Goal: Information Seeking & Learning: Learn about a topic

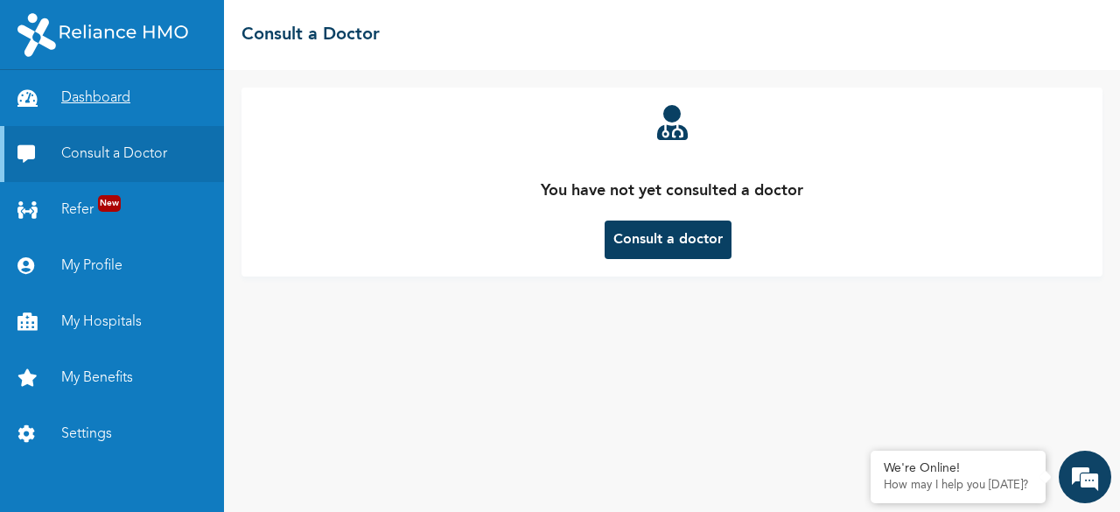
click at [111, 116] on link "Dashboard" at bounding box center [112, 98] width 224 height 56
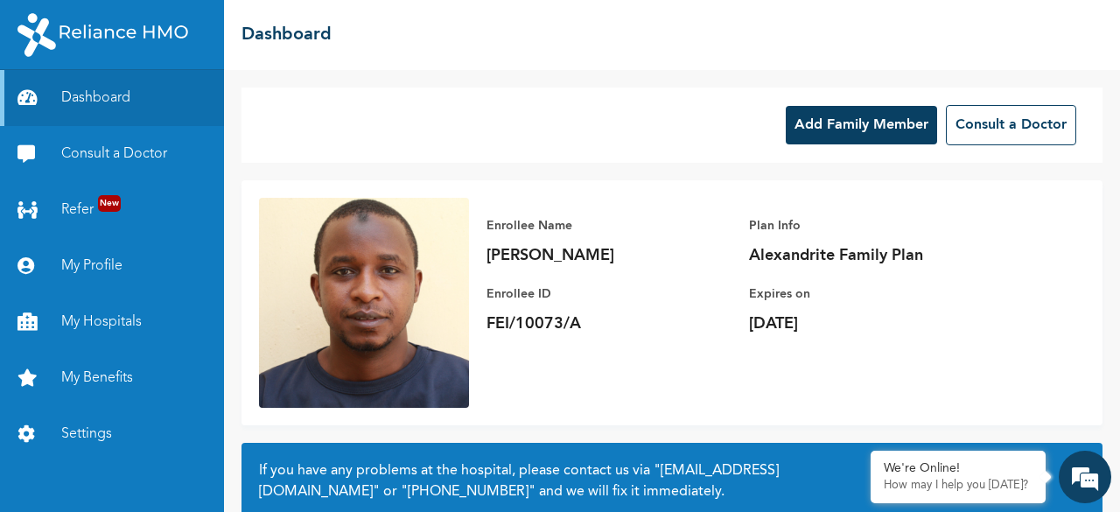
click at [910, 108] on button "Add Family Member" at bounding box center [861, 125] width 151 height 39
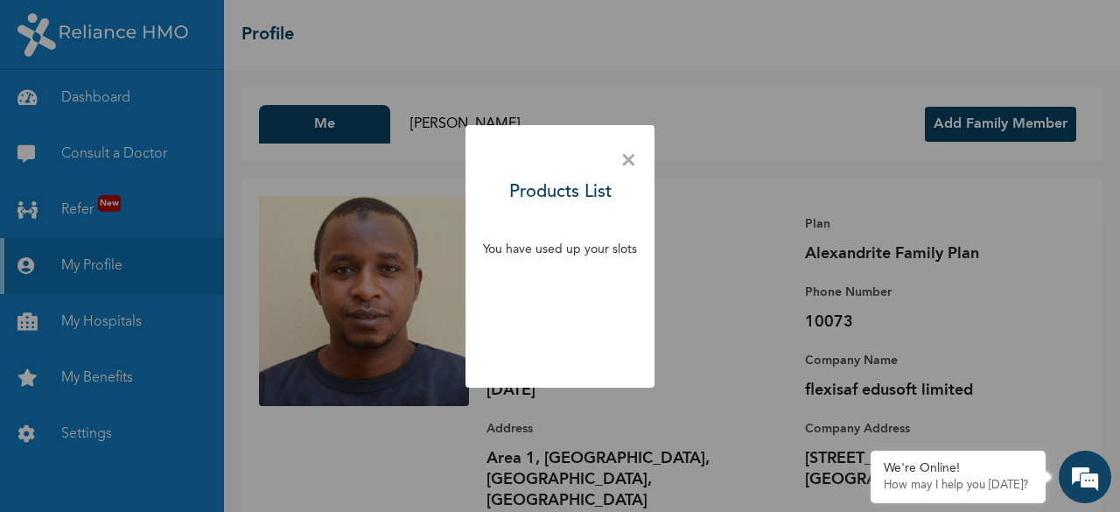
click at [590, 247] on p "You have used up your slots" at bounding box center [560, 250] width 154 height 18
click at [627, 159] on span "×" at bounding box center [629, 161] width 17 height 37
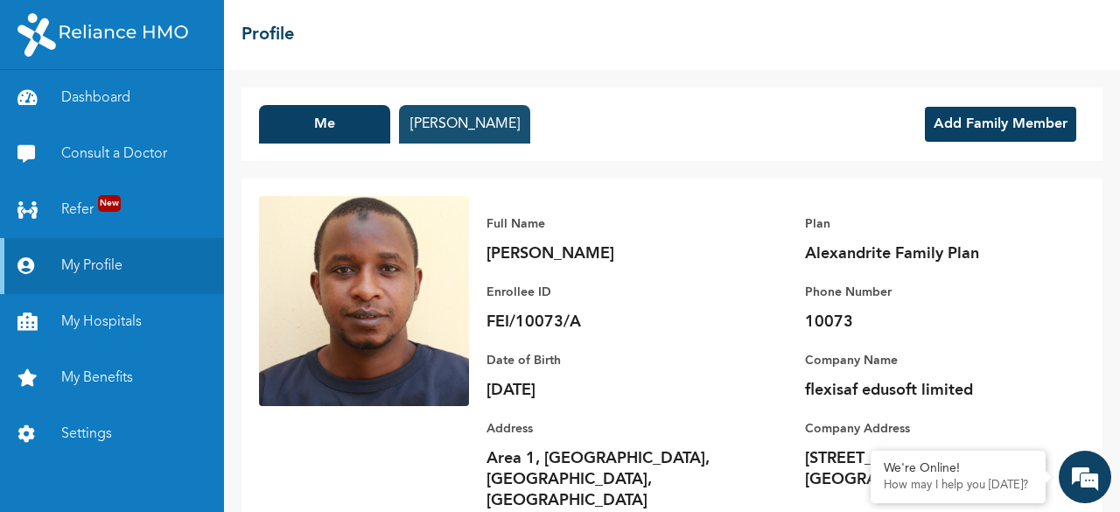
click at [529, 118] on button "[PERSON_NAME]" at bounding box center [464, 124] width 131 height 39
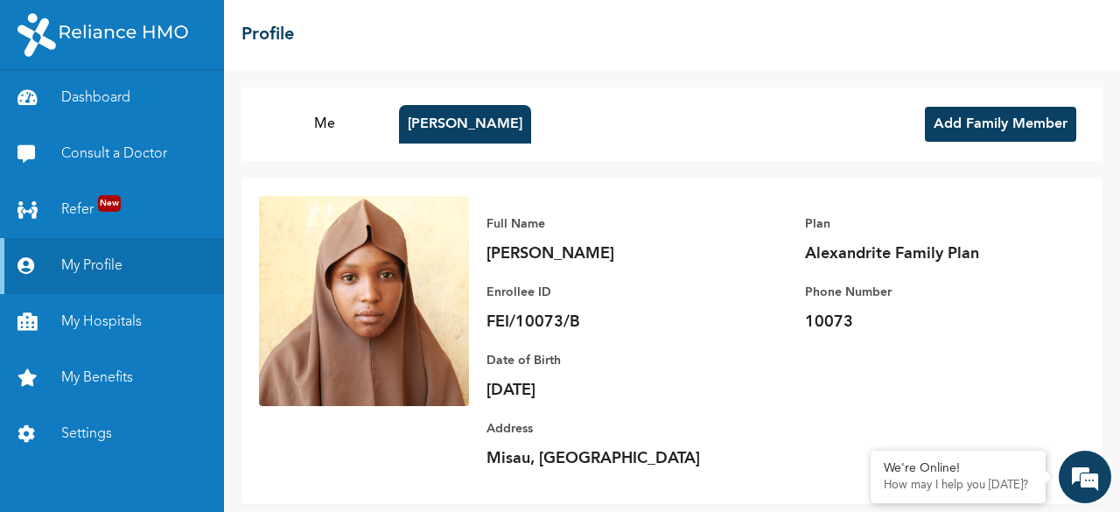
click at [1001, 127] on button "Add Family Member" at bounding box center [1000, 124] width 151 height 35
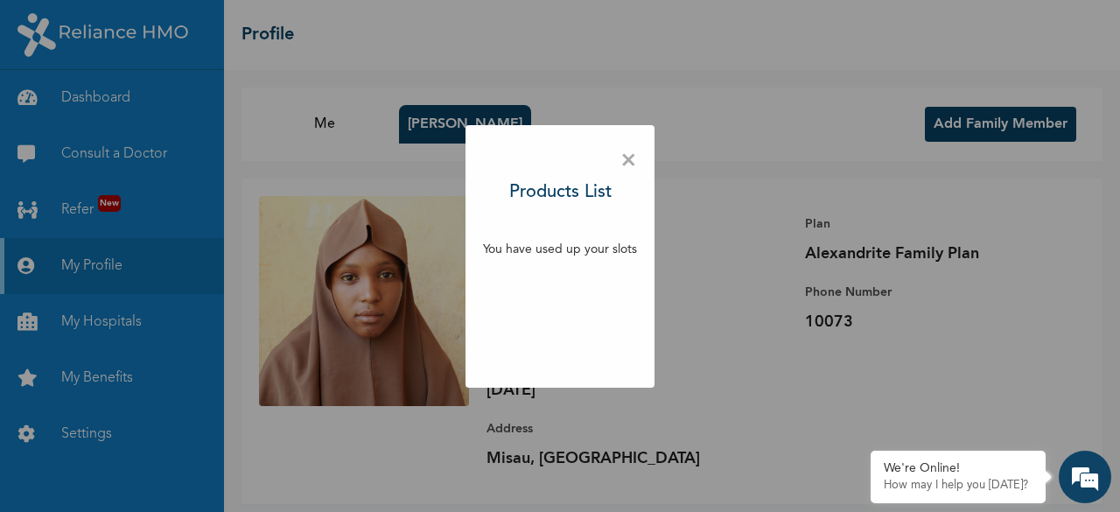
click at [632, 160] on span "×" at bounding box center [629, 161] width 17 height 37
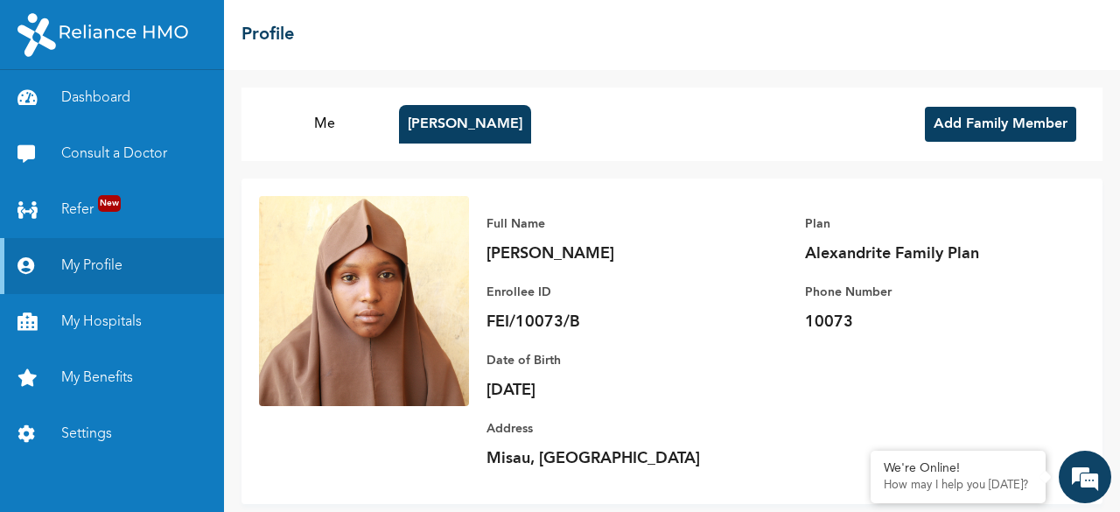
scroll to position [26, 0]
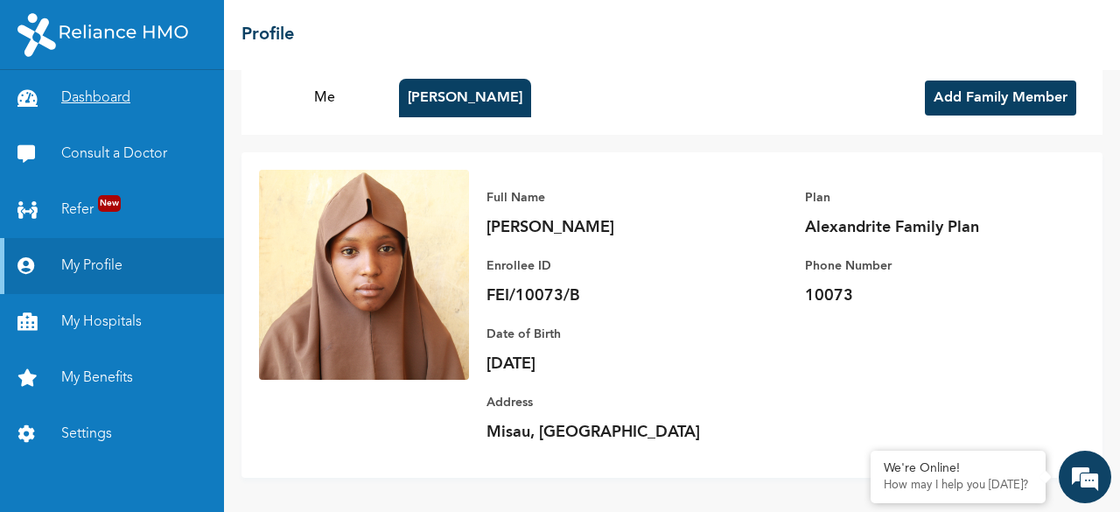
click at [100, 107] on link "Dashboard" at bounding box center [112, 98] width 224 height 56
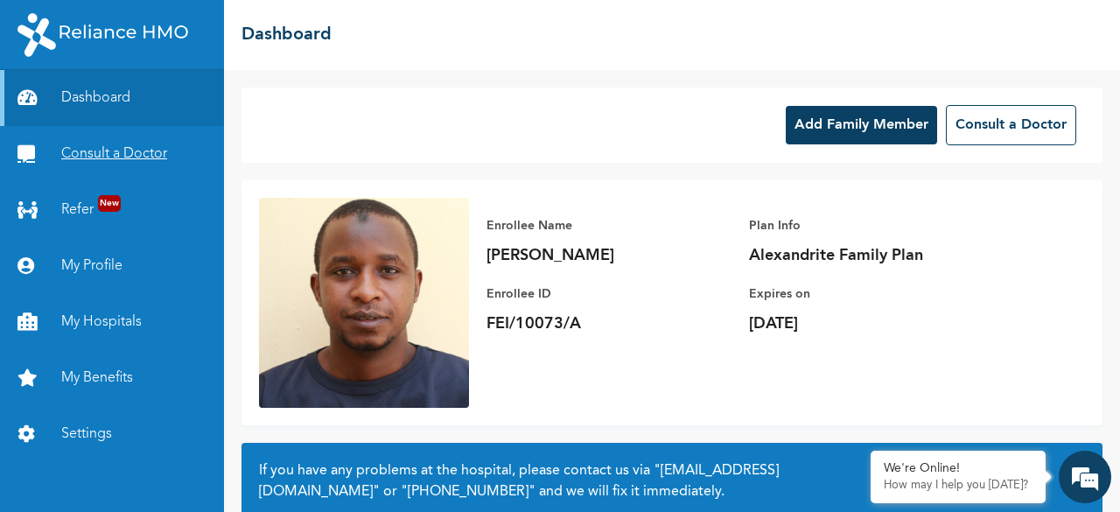
click at [117, 151] on link "Consult a Doctor" at bounding box center [112, 154] width 224 height 56
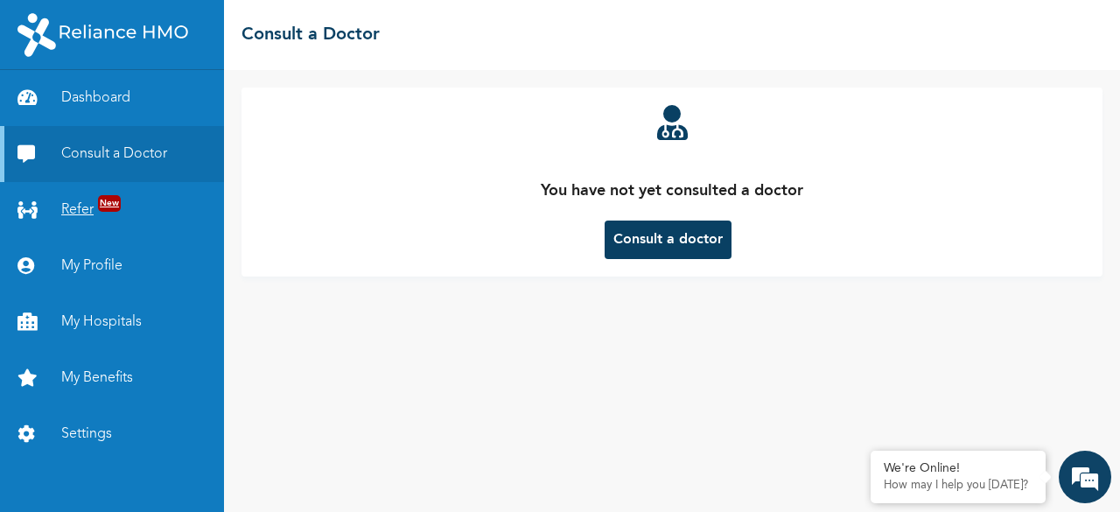
click at [103, 206] on span "New" at bounding box center [109, 203] width 23 height 17
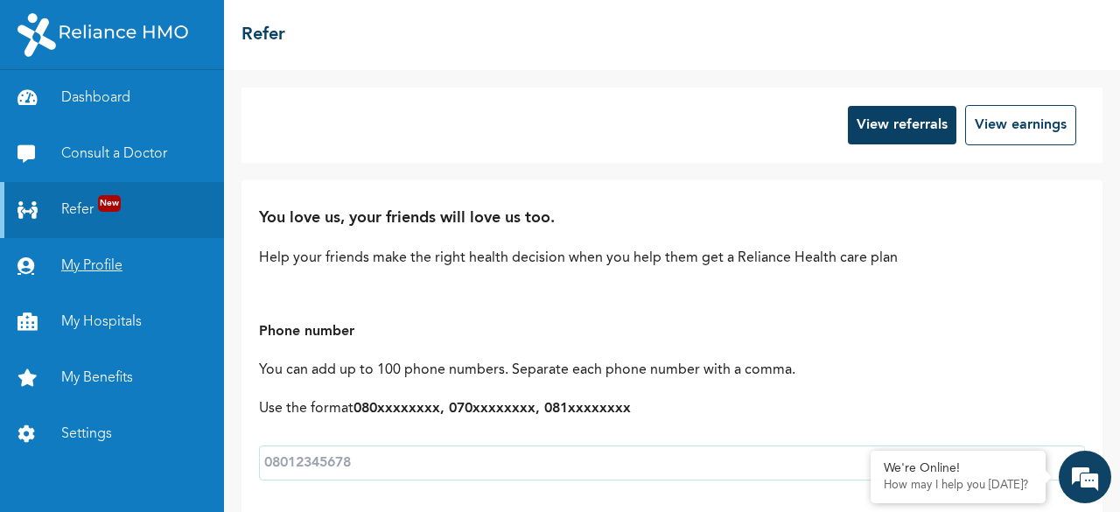
click at [102, 262] on link "My Profile" at bounding box center [112, 266] width 224 height 56
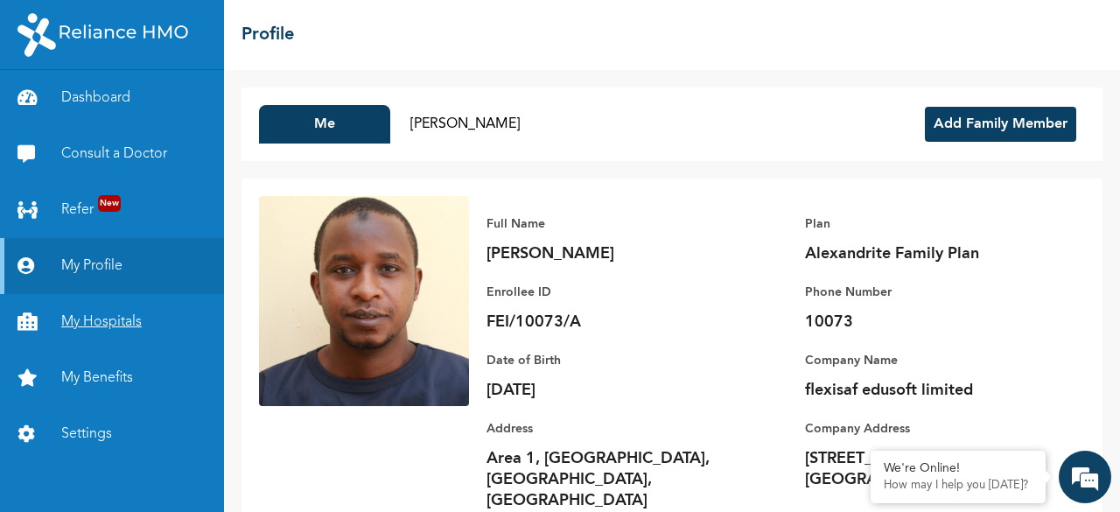
click at [121, 321] on link "My Hospitals" at bounding box center [112, 322] width 224 height 56
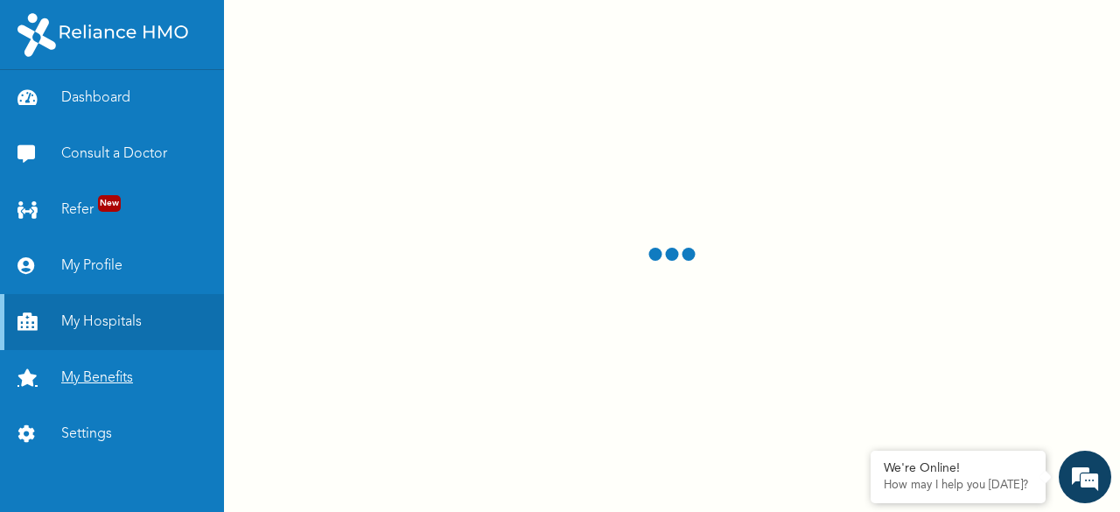
click at [116, 379] on link "My Benefits" at bounding box center [112, 378] width 224 height 56
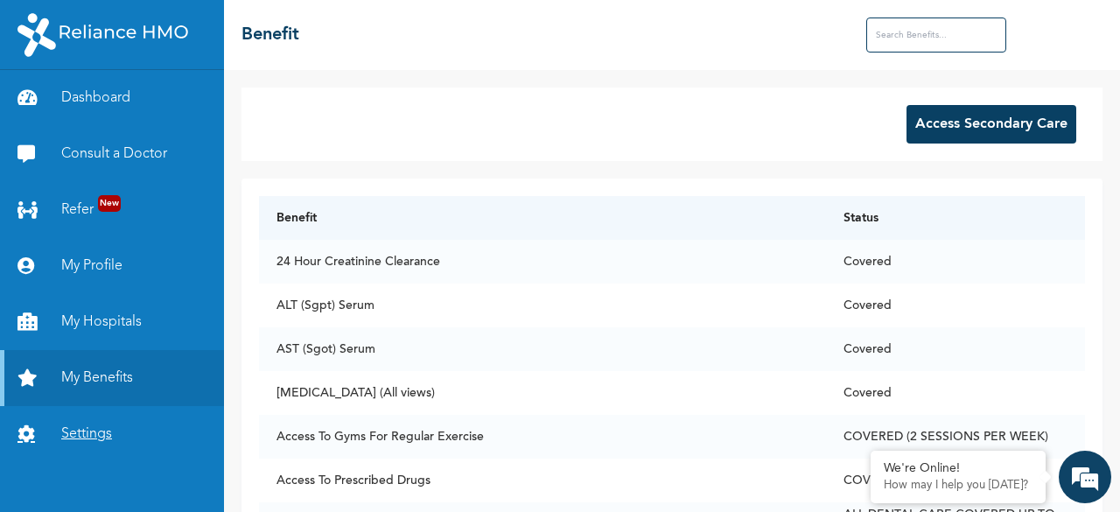
click at [92, 439] on link "Settings" at bounding box center [112, 434] width 224 height 56
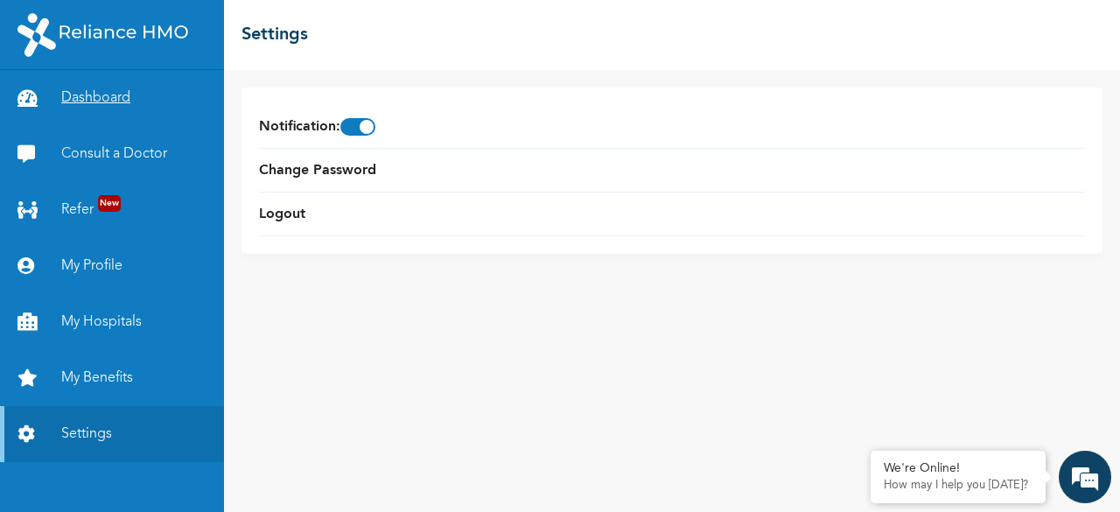
click at [116, 96] on link "Dashboard" at bounding box center [112, 98] width 224 height 56
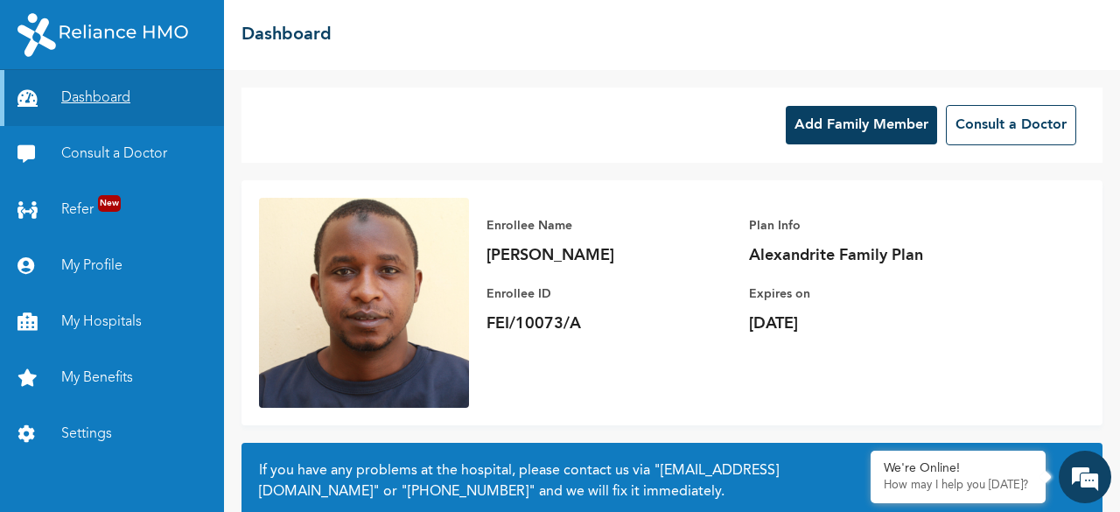
click at [116, 96] on link "Dashboard" at bounding box center [112, 98] width 224 height 56
click at [552, 374] on div "Enrollee Name [PERSON_NAME] Enrollee ID FEI/10073/A Plan Info Alexandrite Famil…" at bounding box center [672, 302] width 861 height 245
click at [180, 143] on link "Consult a Doctor" at bounding box center [112, 154] width 224 height 56
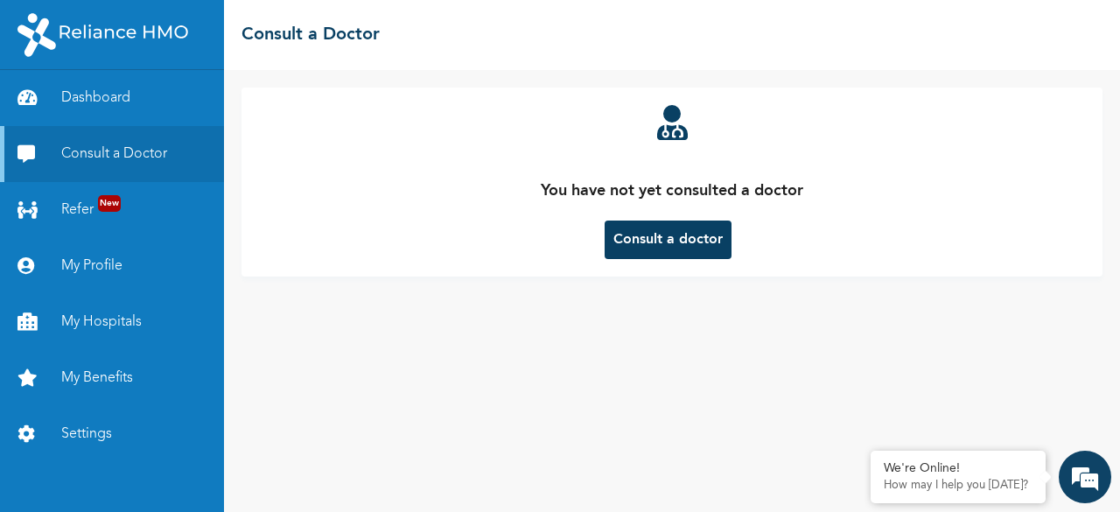
click at [696, 244] on button "Consult a doctor" at bounding box center [668, 240] width 127 height 39
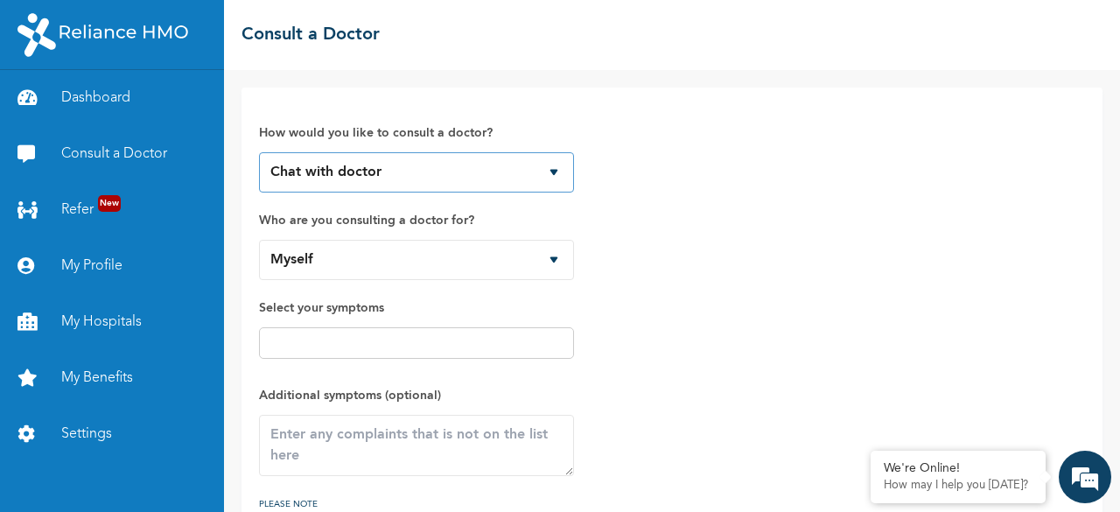
click at [357, 172] on select "Chat with doctor Phone Call" at bounding box center [416, 172] width 315 height 40
select select "2"
click at [259, 152] on select "Chat with doctor Phone Call" at bounding box center [416, 172] width 315 height 40
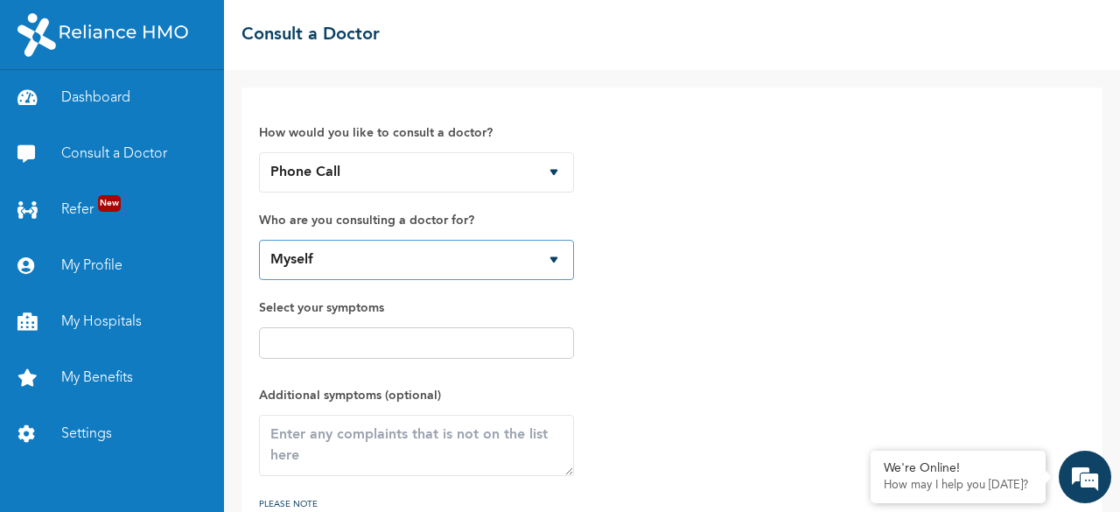
click at [496, 265] on select "Myself [PERSON_NAME]" at bounding box center [416, 260] width 315 height 40
select select "788449"
click at [259, 240] on select "Myself [PERSON_NAME]" at bounding box center [416, 260] width 315 height 40
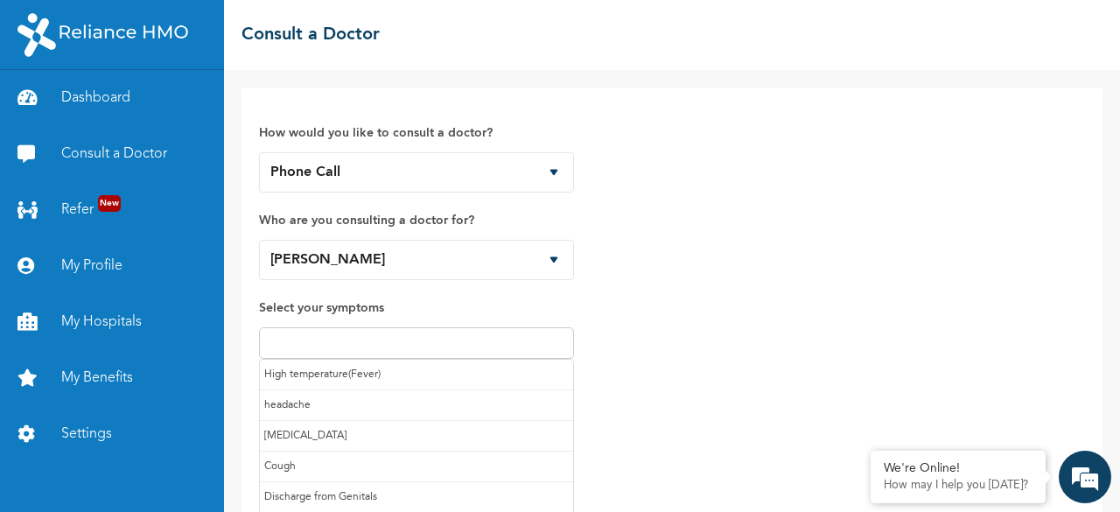
click at [453, 337] on input "text" at bounding box center [416, 343] width 305 height 21
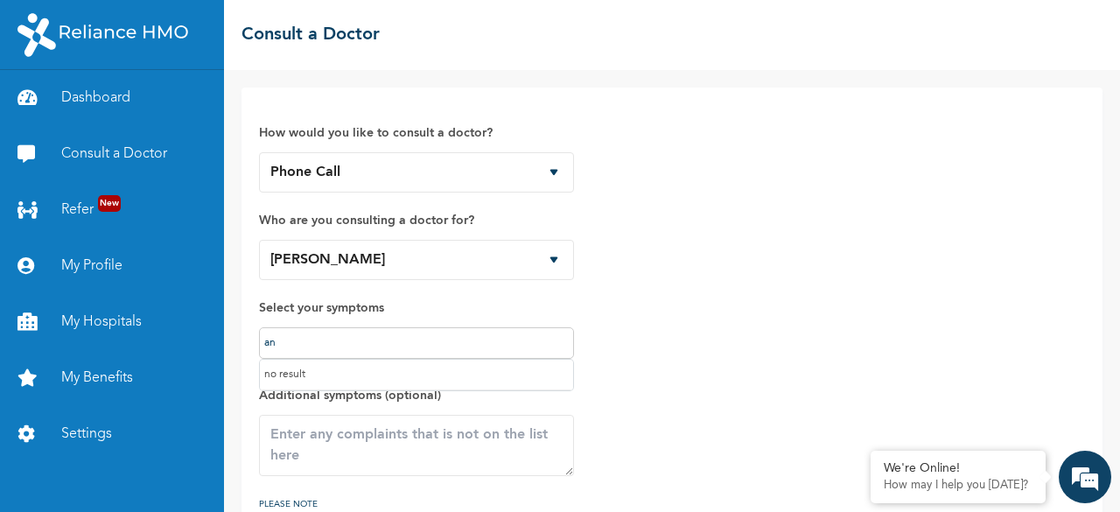
type input "a"
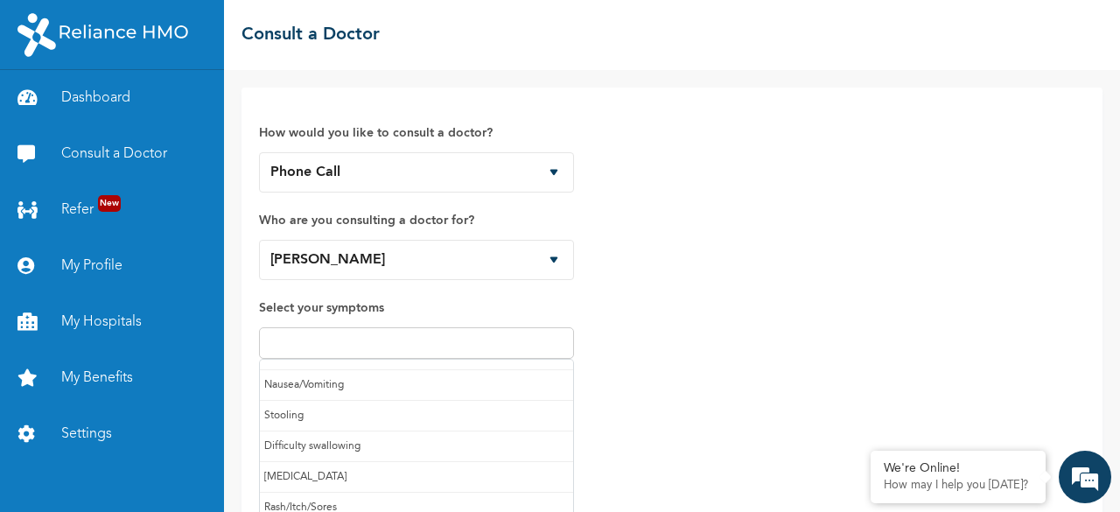
scroll to position [181, 0]
click at [737, 324] on div "How would you like to consult a doctor? Chat with doctor Phone Call Who are you…" at bounding box center [672, 322] width 826 height 434
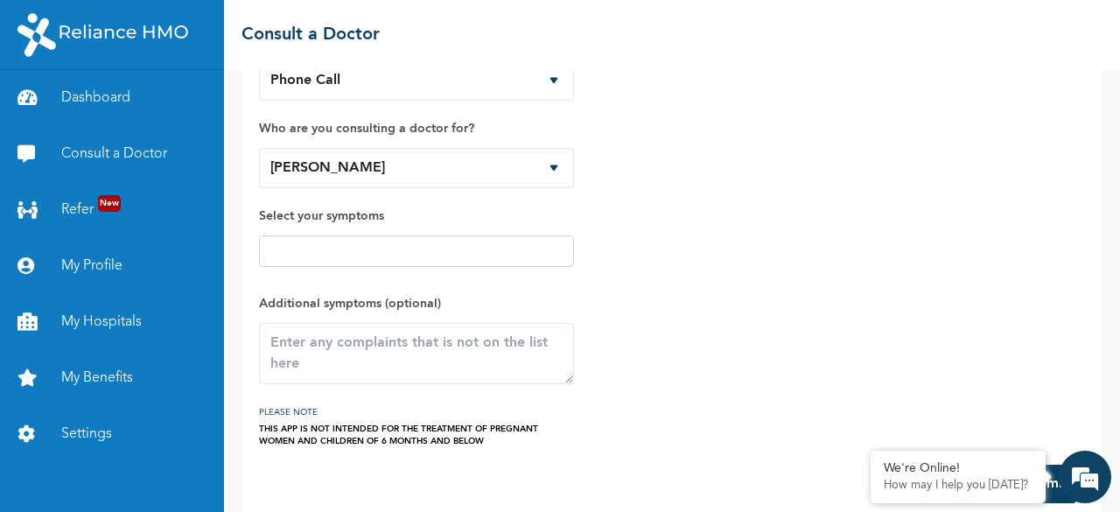
scroll to position [116, 0]
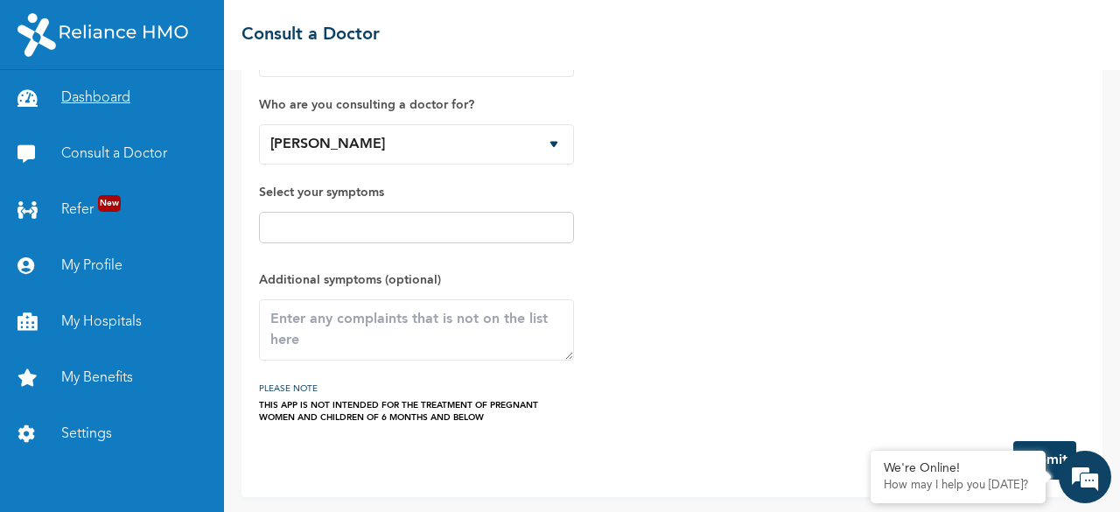
click at [100, 102] on link "Dashboard" at bounding box center [112, 98] width 224 height 56
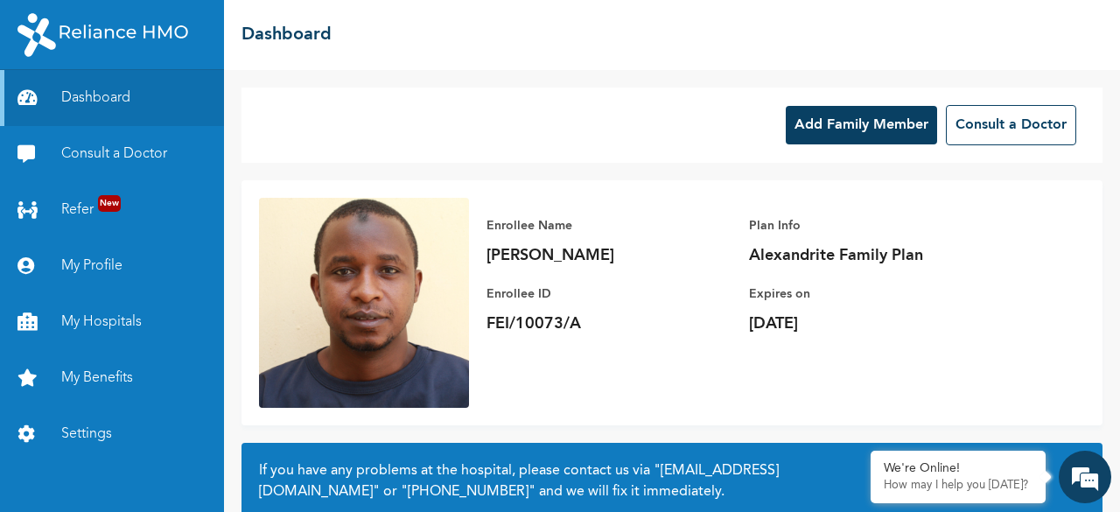
click at [849, 125] on button "Add Family Member" at bounding box center [861, 125] width 151 height 39
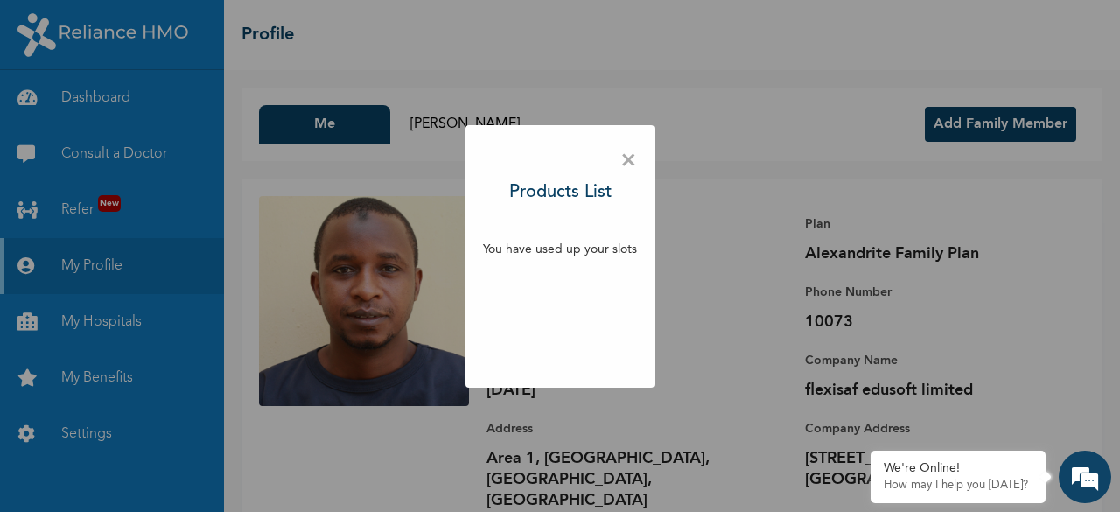
click at [630, 152] on span "×" at bounding box center [629, 161] width 17 height 37
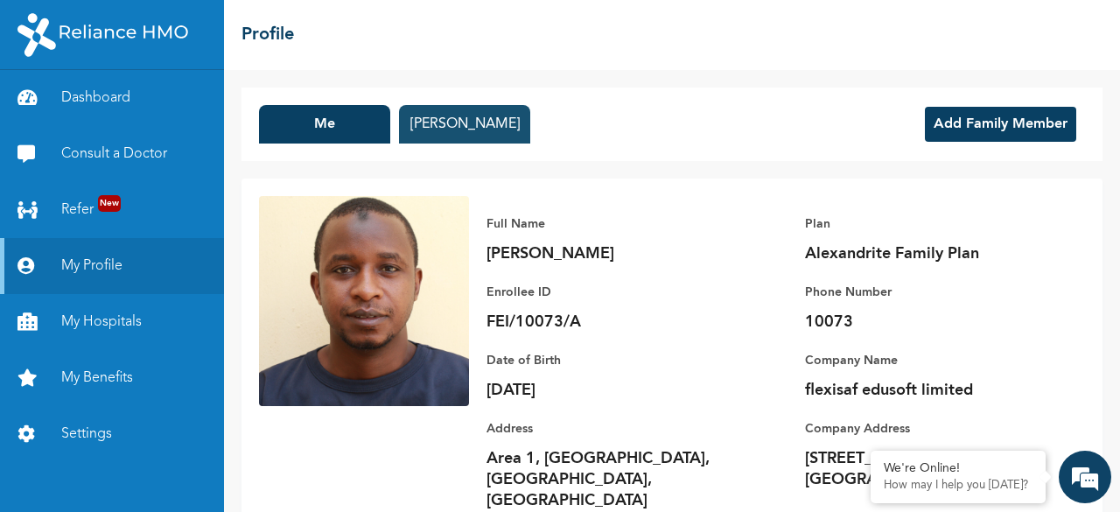
click at [504, 131] on button "[PERSON_NAME]" at bounding box center [464, 124] width 131 height 39
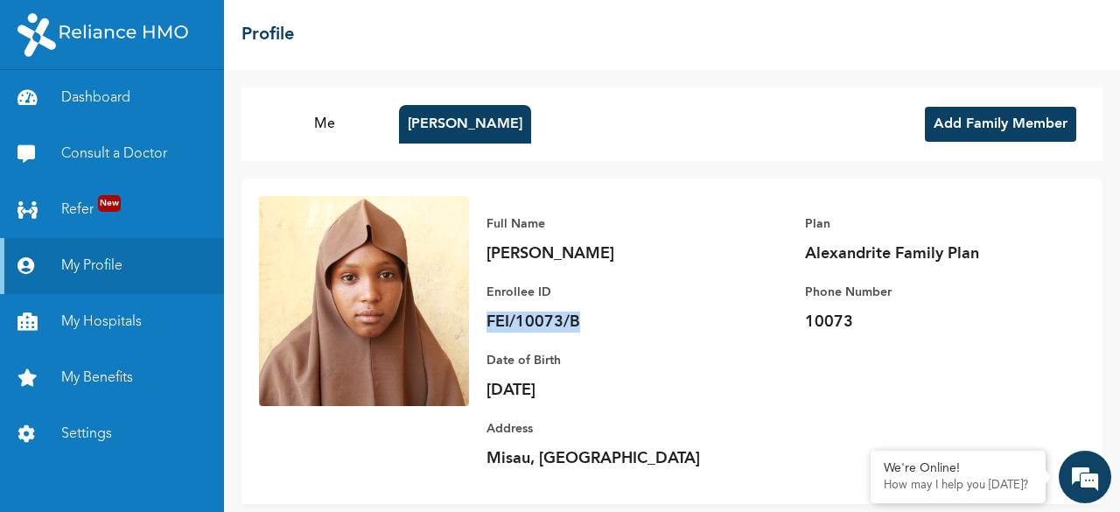
drag, startPoint x: 591, startPoint y: 327, endPoint x: 486, endPoint y: 322, distance: 105.2
click at [486, 322] on div "Full Name [PERSON_NAME] [PERSON_NAME] Enrollee ID FEI/10073/B Plan Alexandrite …" at bounding box center [777, 341] width 616 height 291
copy p "FEI/10073/B"
click at [727, 345] on div "Date of Birth [DEMOGRAPHIC_DATA] Address [GEOGRAPHIC_DATA][PERSON_NAME][GEOGRAP…" at bounding box center [609, 401] width 245 height 137
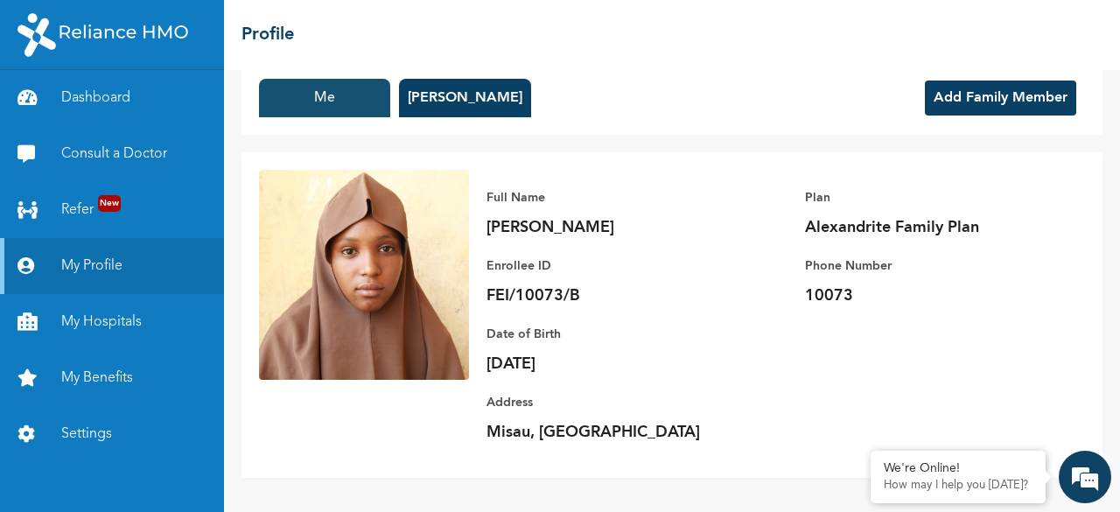
click at [338, 94] on button "Me" at bounding box center [324, 98] width 131 height 39
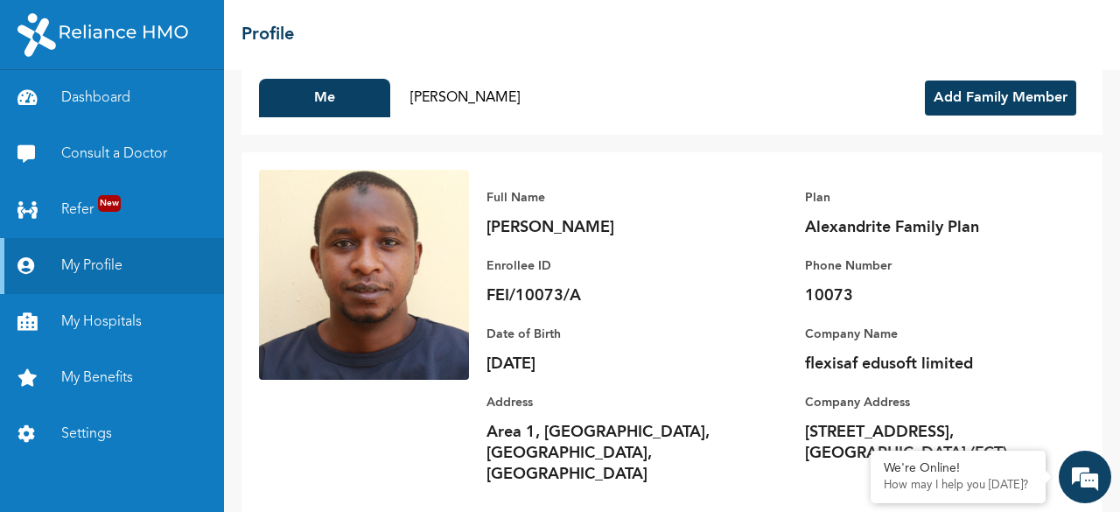
scroll to position [0, 0]
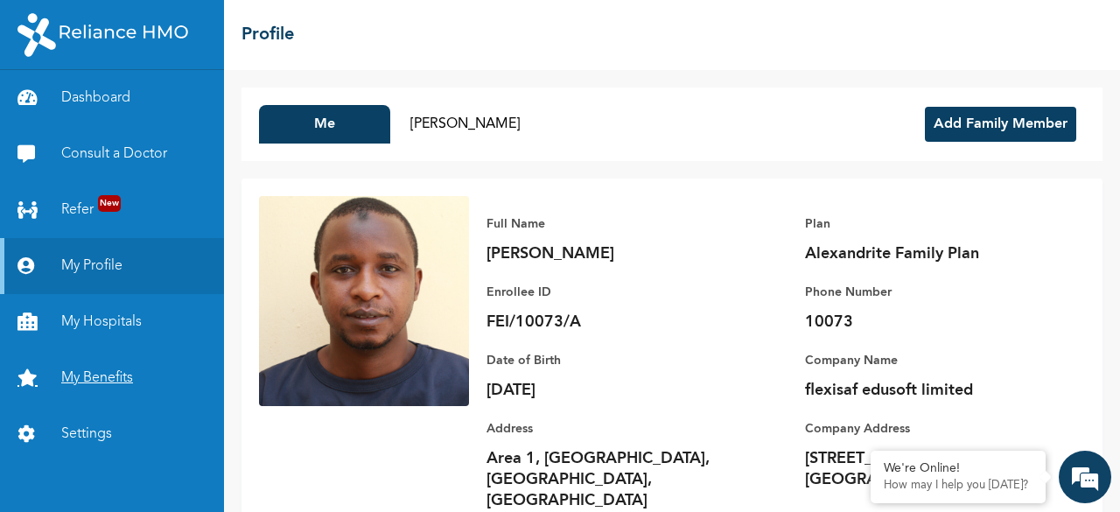
click at [107, 372] on link "My Benefits" at bounding box center [112, 378] width 224 height 56
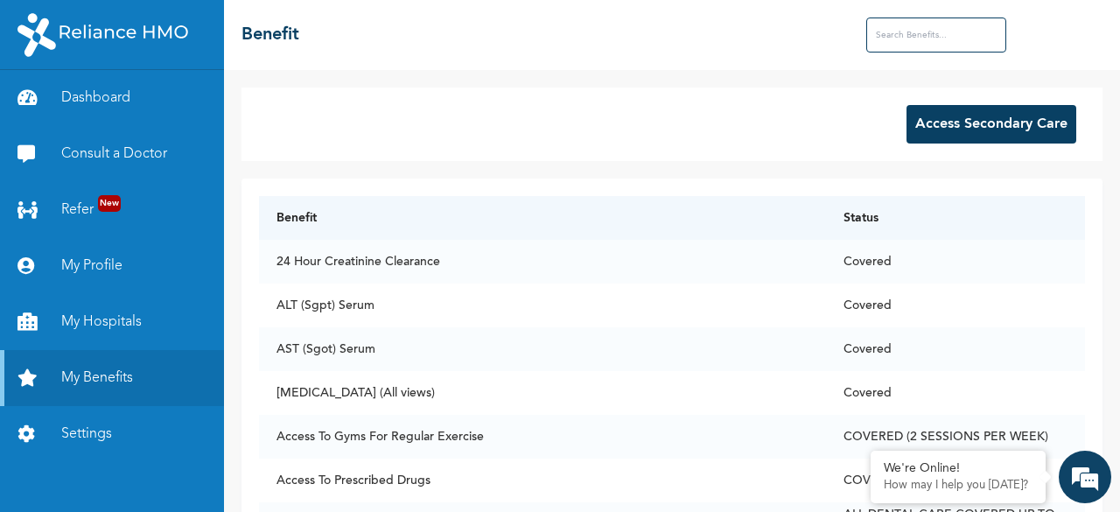
click at [914, 24] on input "text" at bounding box center [937, 35] width 140 height 35
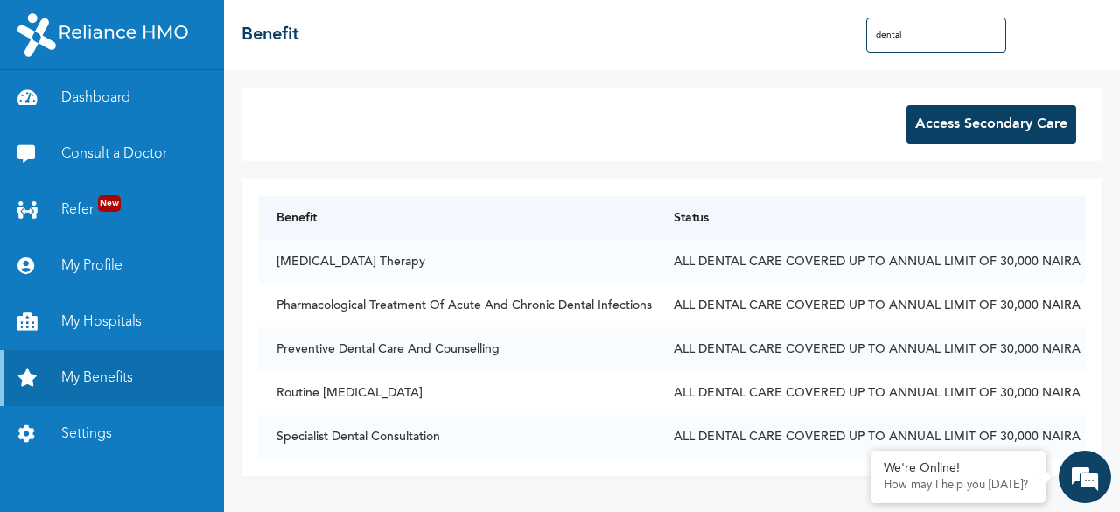
click at [906, 42] on input "dental" at bounding box center [937, 35] width 140 height 35
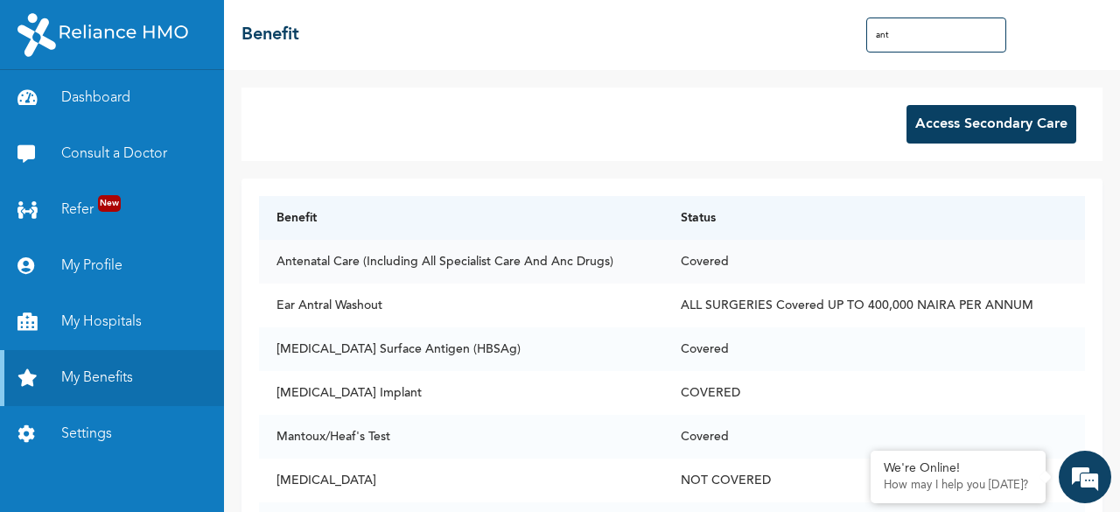
click at [711, 260] on td "Covered" at bounding box center [875, 262] width 422 height 44
click at [562, 265] on td "Antenatal Care (Including All Specialist Care And Anc Drugs)" at bounding box center [461, 262] width 404 height 44
click at [935, 24] on input "ant" at bounding box center [937, 35] width 140 height 35
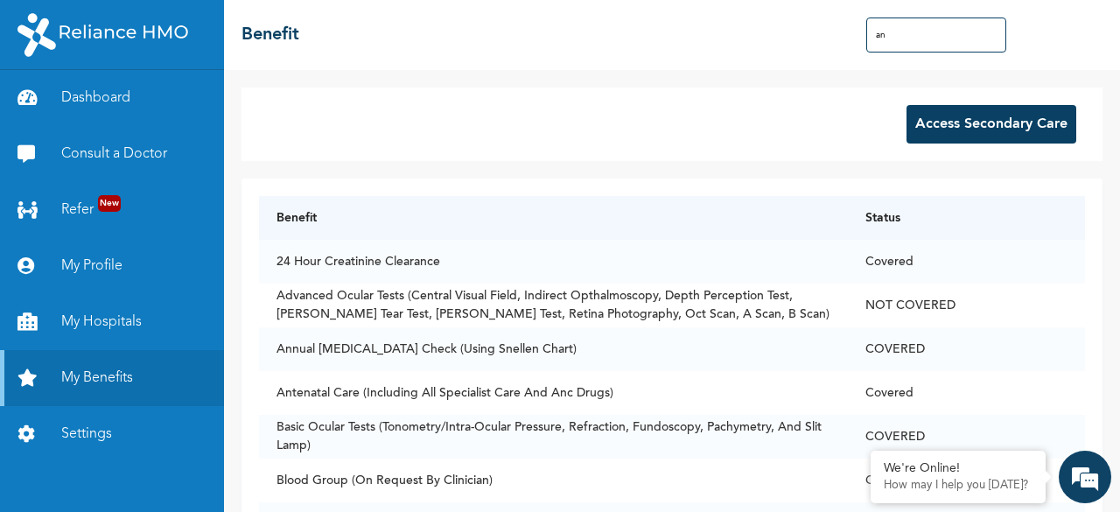
type input "a"
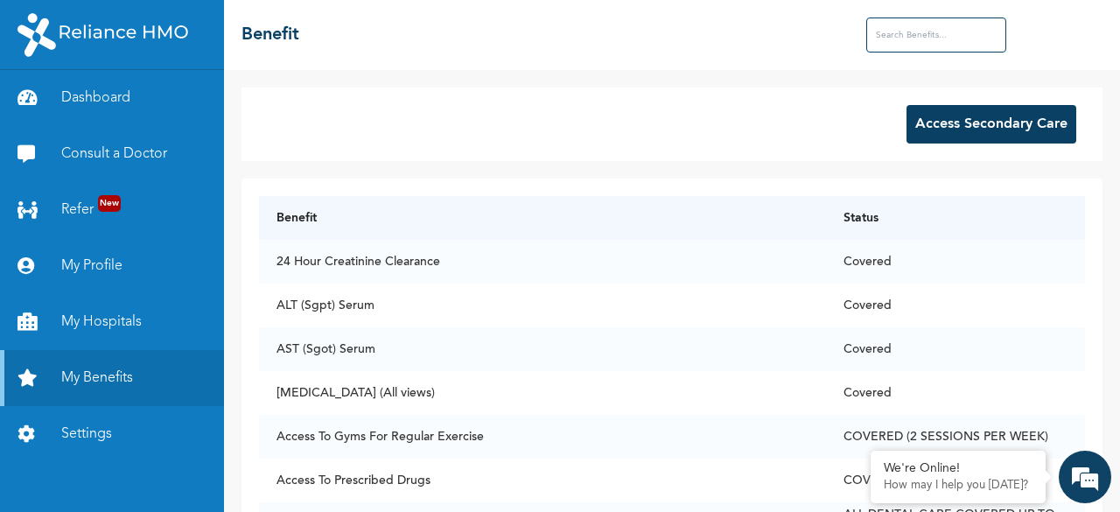
click at [1055, 79] on div "Access Secondary Care Benefit Status 24 Hour Creatinine Clearance Covered ALT (…" at bounding box center [672, 291] width 896 height 442
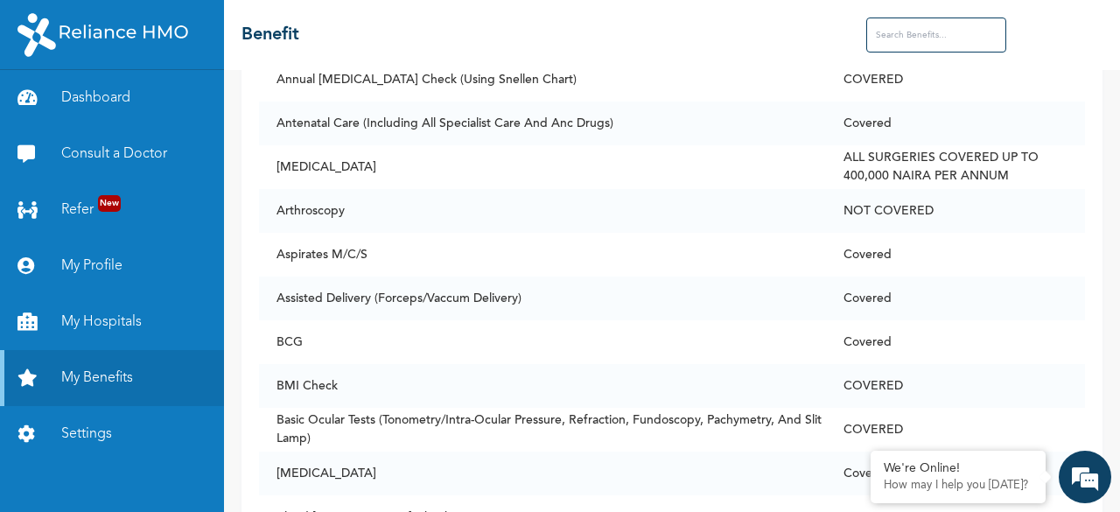
scroll to position [1161, 0]
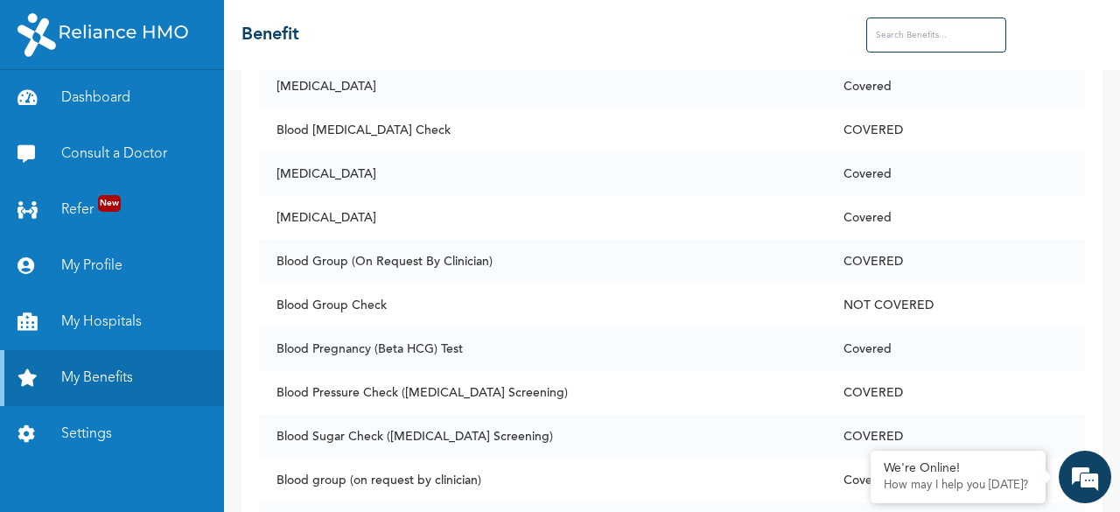
click at [923, 28] on input "text" at bounding box center [937, 35] width 140 height 35
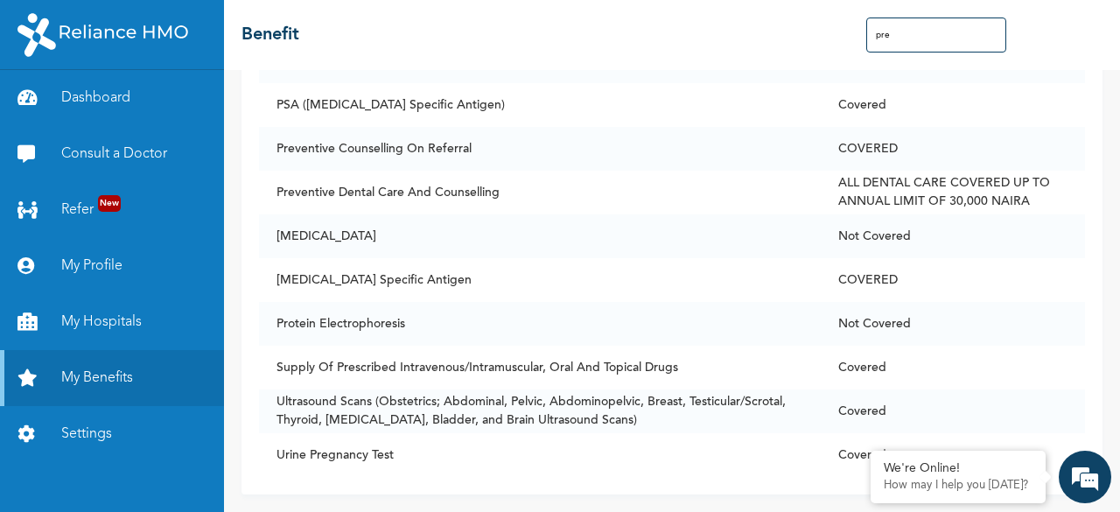
scroll to position [214, 0]
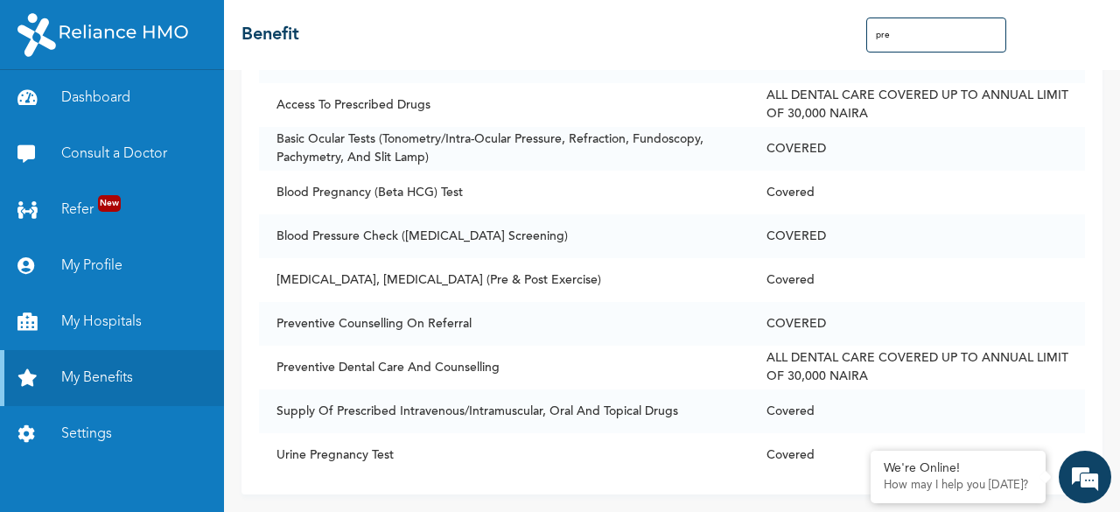
type input "preg"
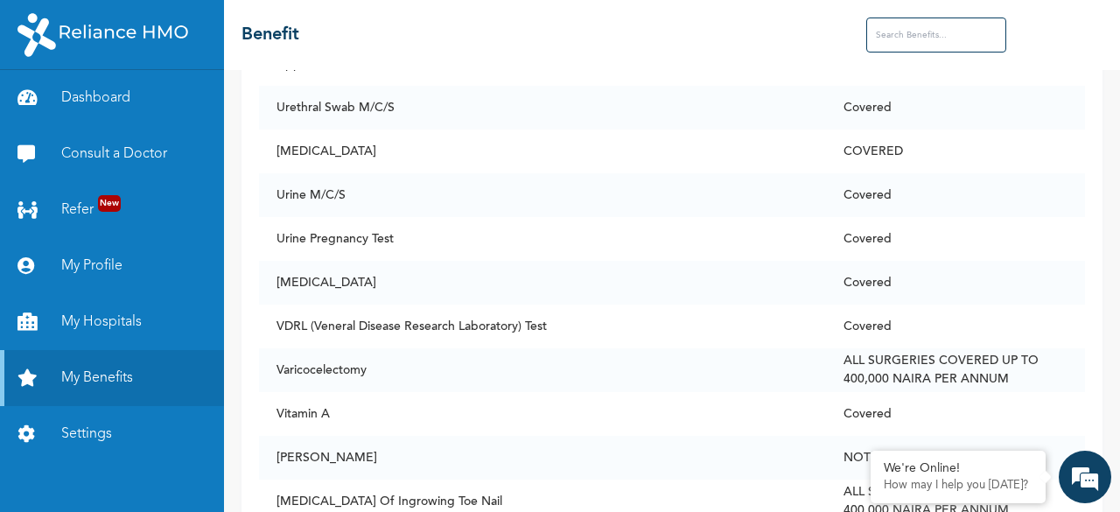
scroll to position [12779, 0]
